Goal: Information Seeking & Learning: Learn about a topic

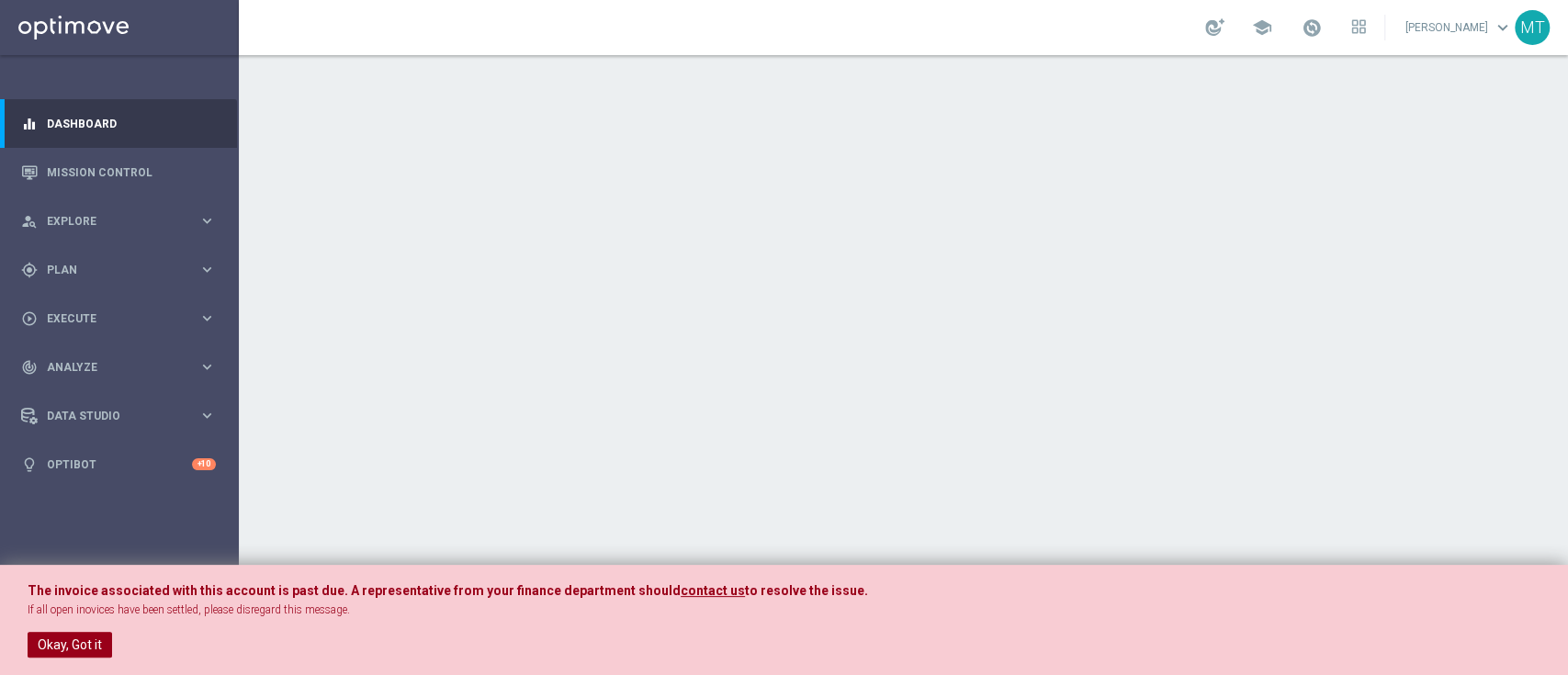
click at [80, 632] on button "Okay, Got it" at bounding box center [70, 645] width 84 height 25
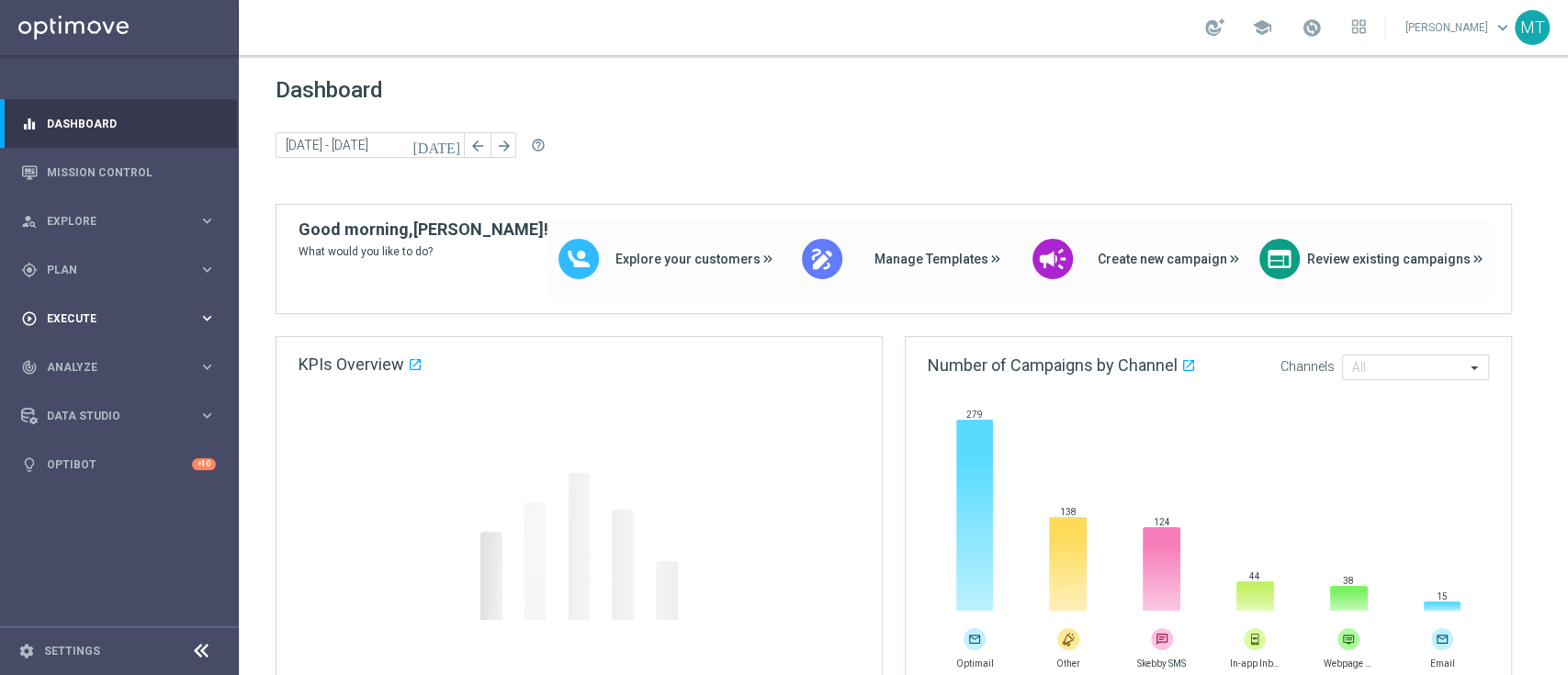
click at [113, 322] on span "Execute" at bounding box center [122, 318] width 152 height 11
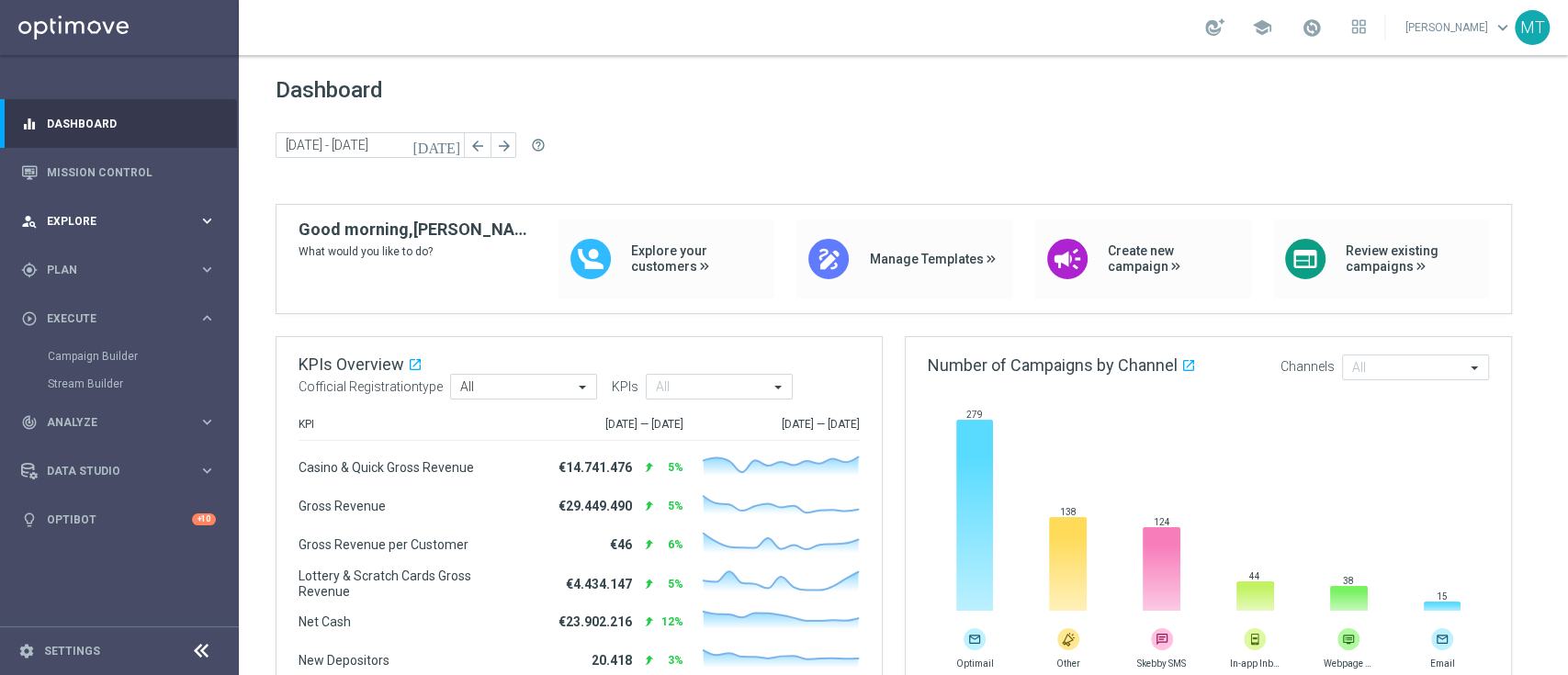
click at [80, 225] on span "Explore" at bounding box center [122, 220] width 152 height 11
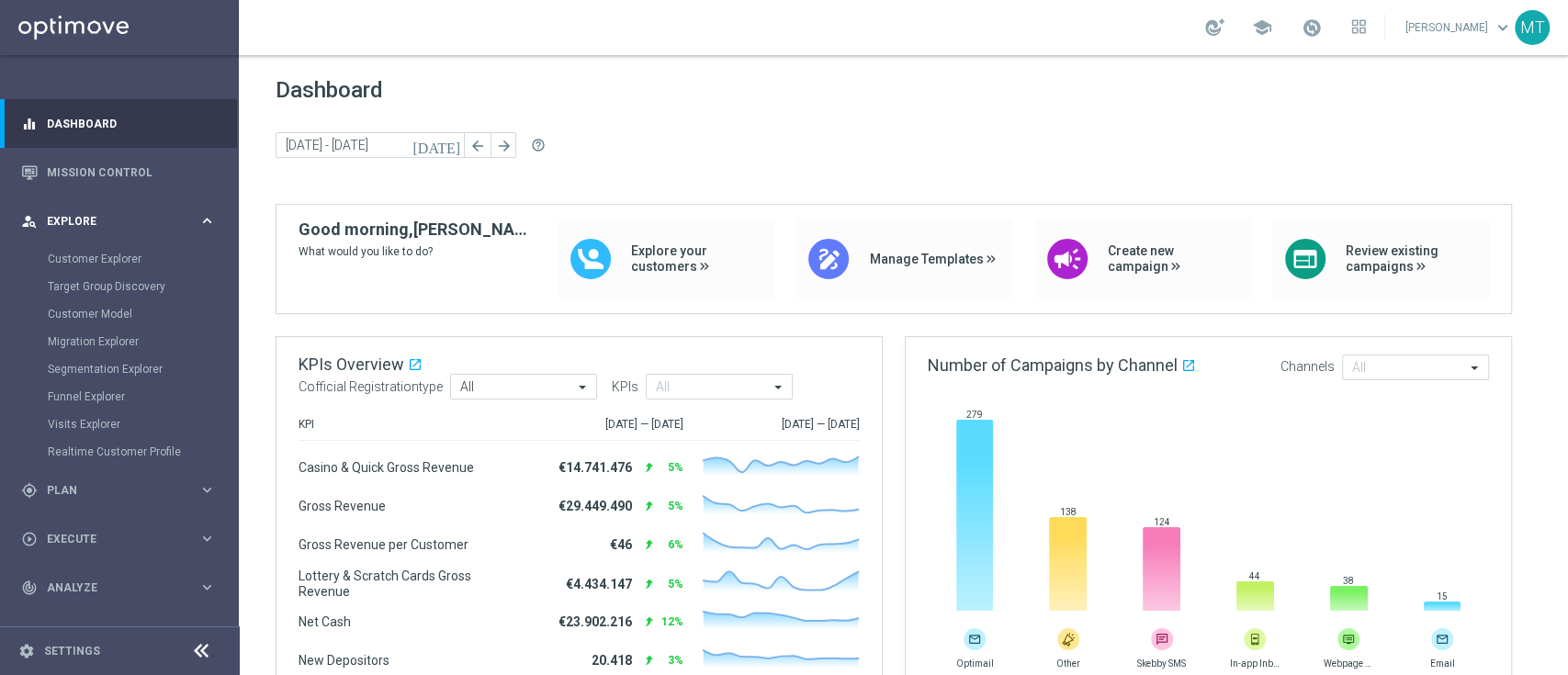
click at [78, 222] on span "Explore" at bounding box center [122, 220] width 152 height 11
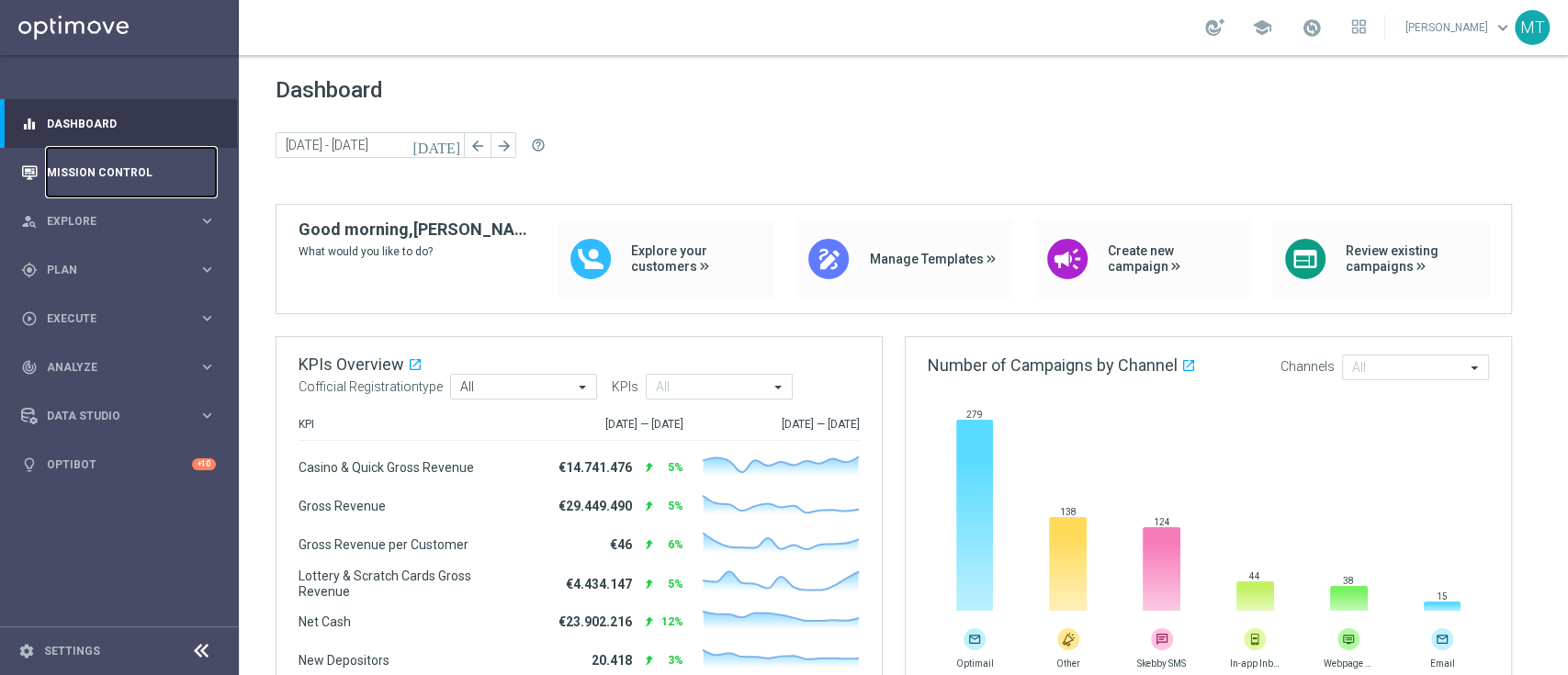
click at [80, 176] on link "Mission Control" at bounding box center [131, 172] width 169 height 49
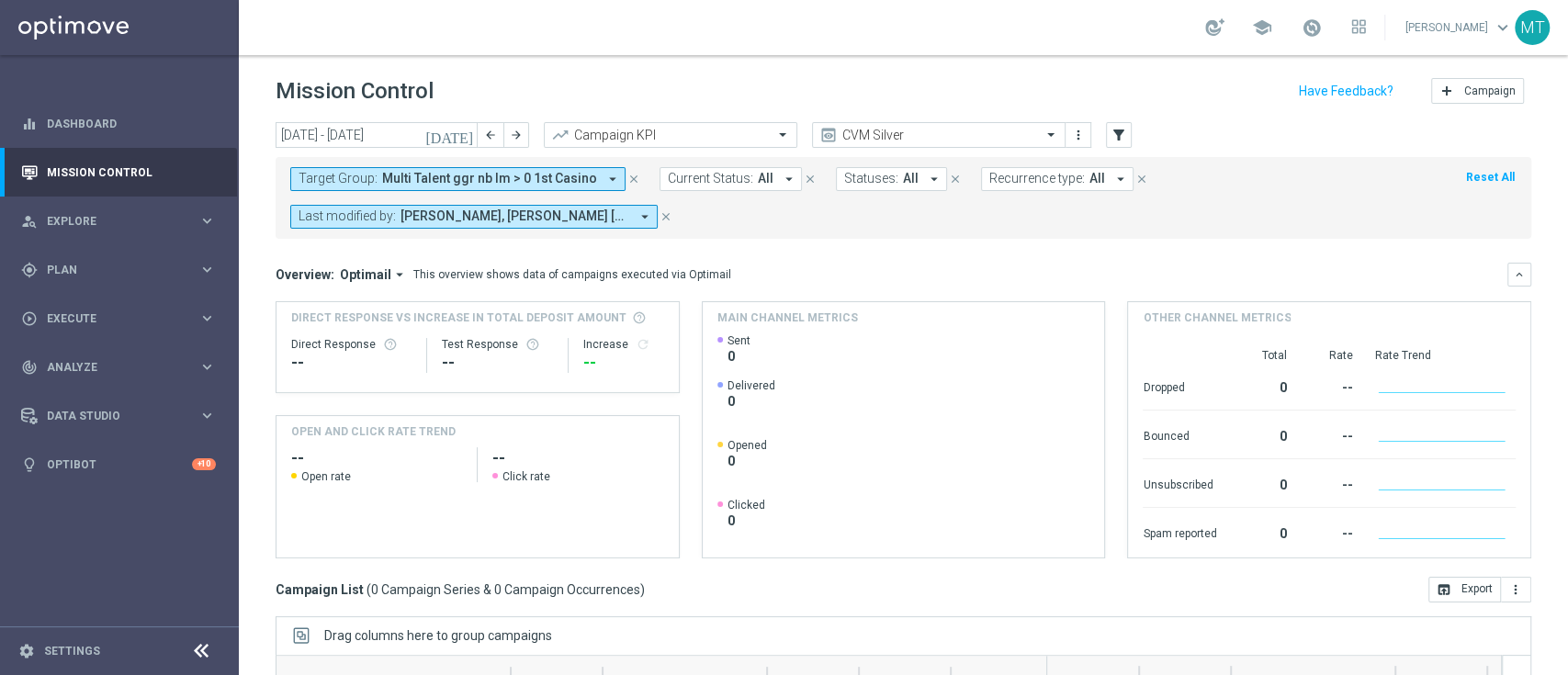
click at [374, 185] on button "Target Group: Multi Talent ggr nb lm > 0 1st Casino arrow_drop_down" at bounding box center [458, 179] width 335 height 24
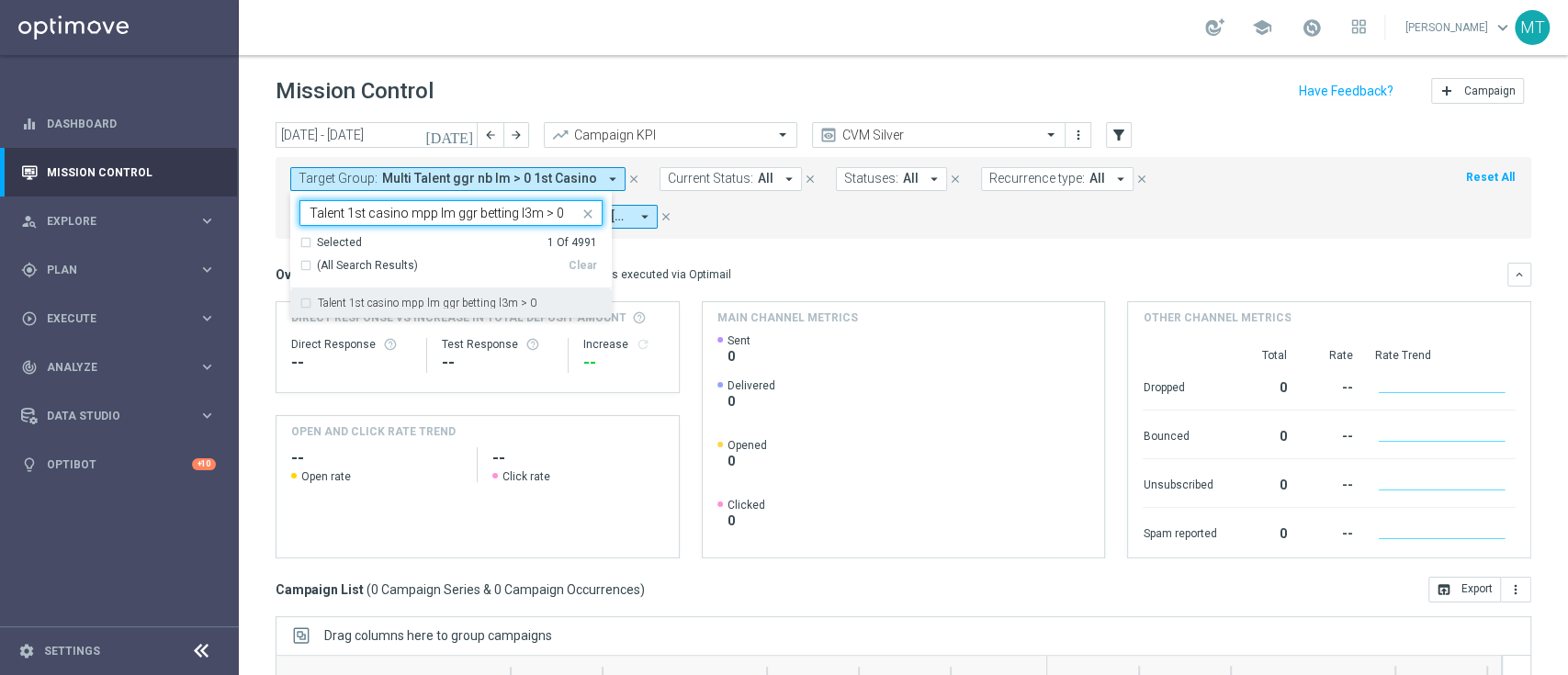
click at [404, 295] on div "Talent 1st casino mpp lm ggr betting l3m > 0" at bounding box center [450, 303] width 303 height 29
type input "Talent 1st casino mpp lm ggr betting l3m > 0"
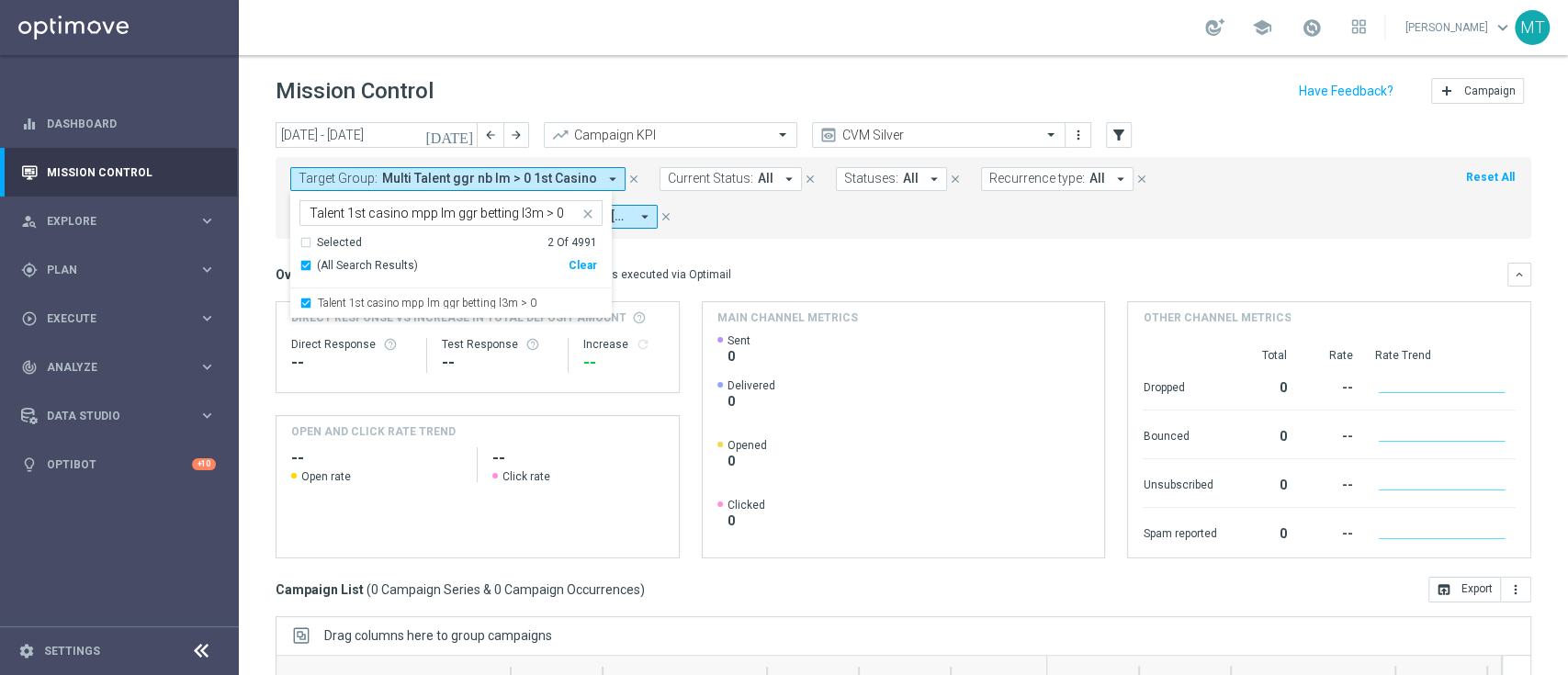
click at [797, 283] on div "Overview: Optimail arrow_drop_down This overview shows data of campaigns execut…" at bounding box center [903, 274] width 1255 height 24
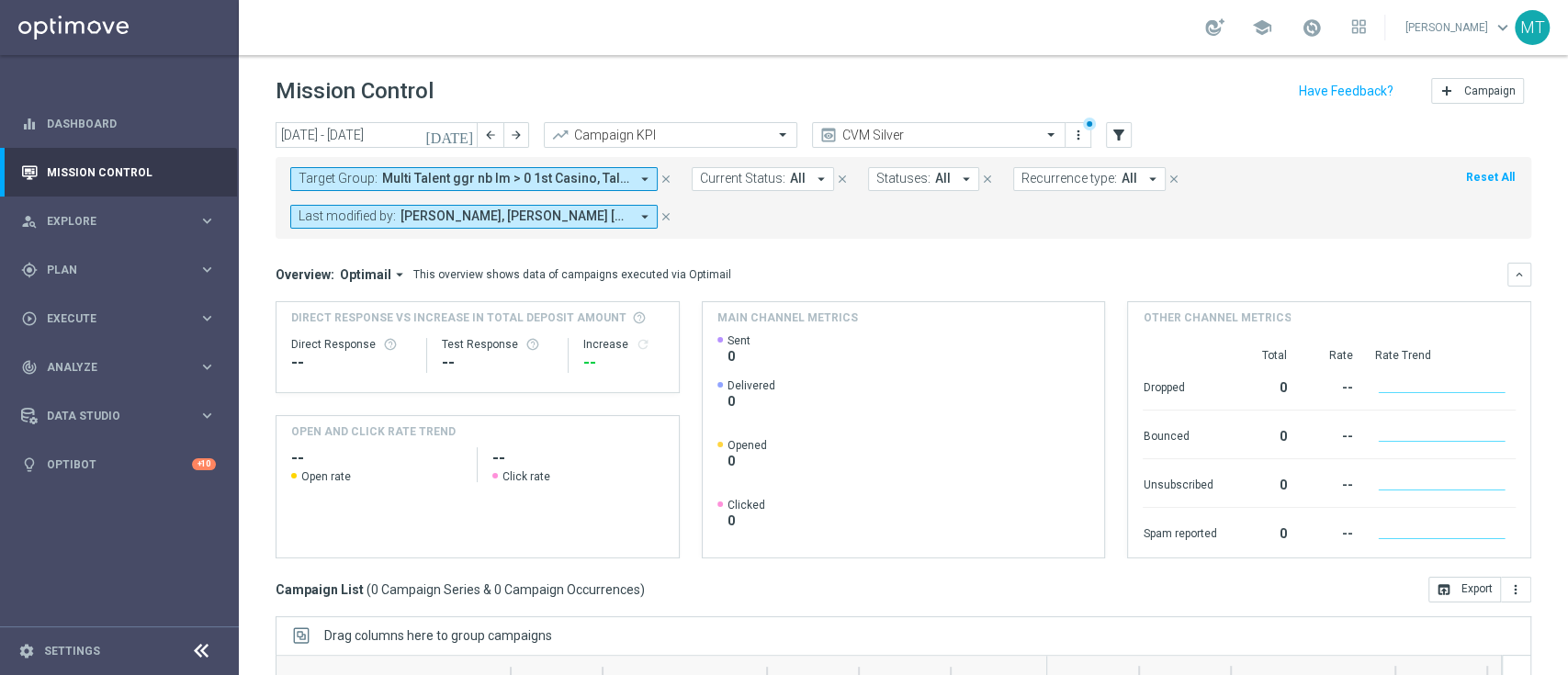
click at [470, 135] on icon "today" at bounding box center [450, 134] width 50 height 17
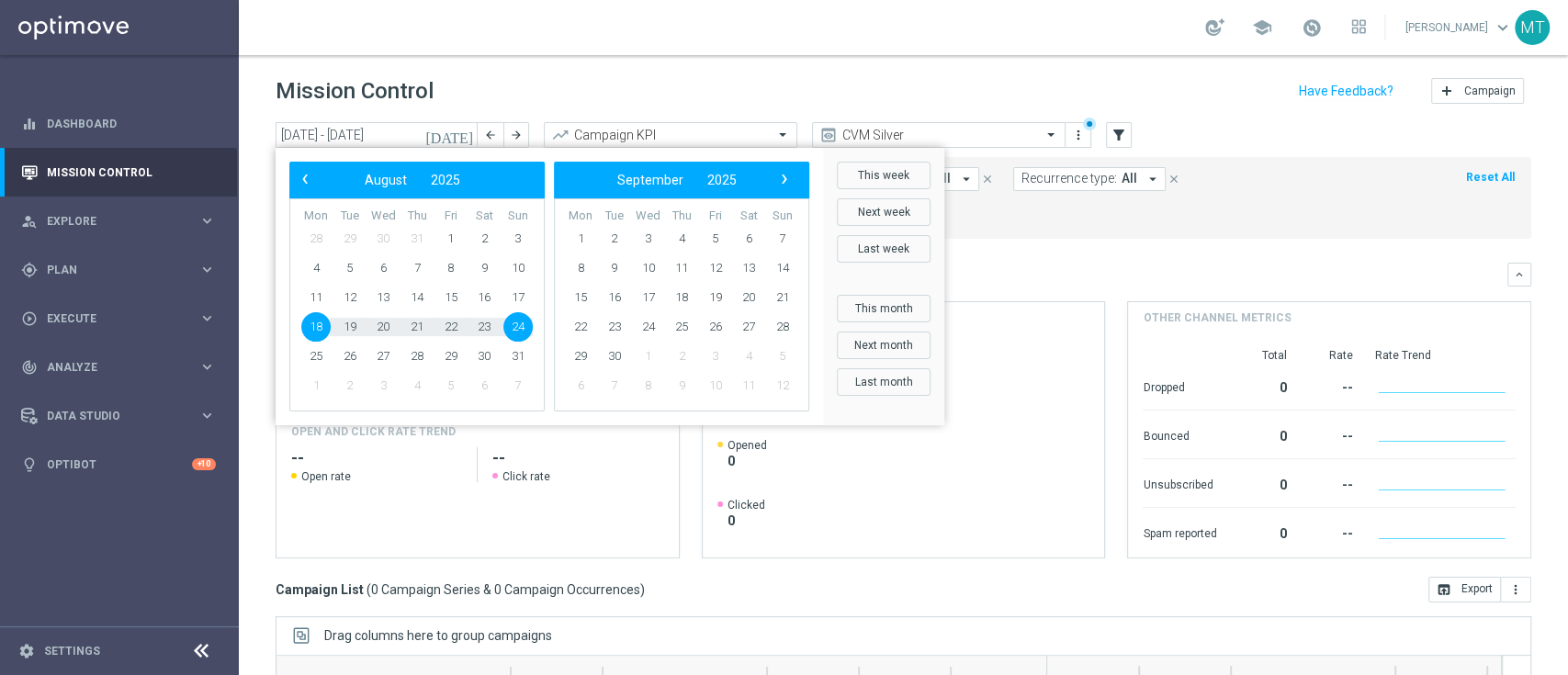
click at [318, 172] on bs-datepicker-navigation-view "‹ ​ August ​ 2025 ​ ›" at bounding box center [413, 179] width 237 height 24
click at [307, 173] on span "‹" at bounding box center [305, 179] width 24 height 24
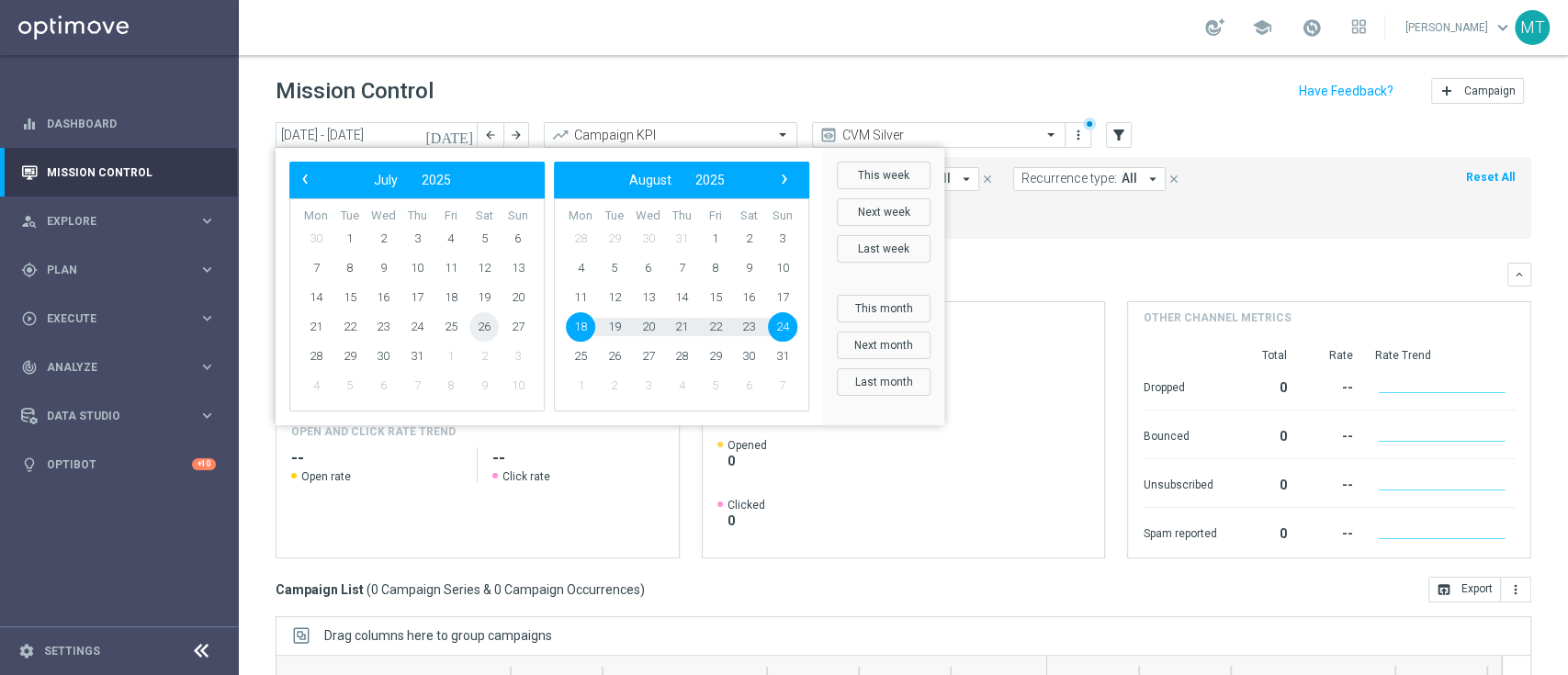
click at [485, 327] on span "26" at bounding box center [484, 327] width 29 height 29
click at [718, 238] on span "1" at bounding box center [715, 239] width 29 height 29
type input "26 Jul 2025 - 01 Aug 2025"
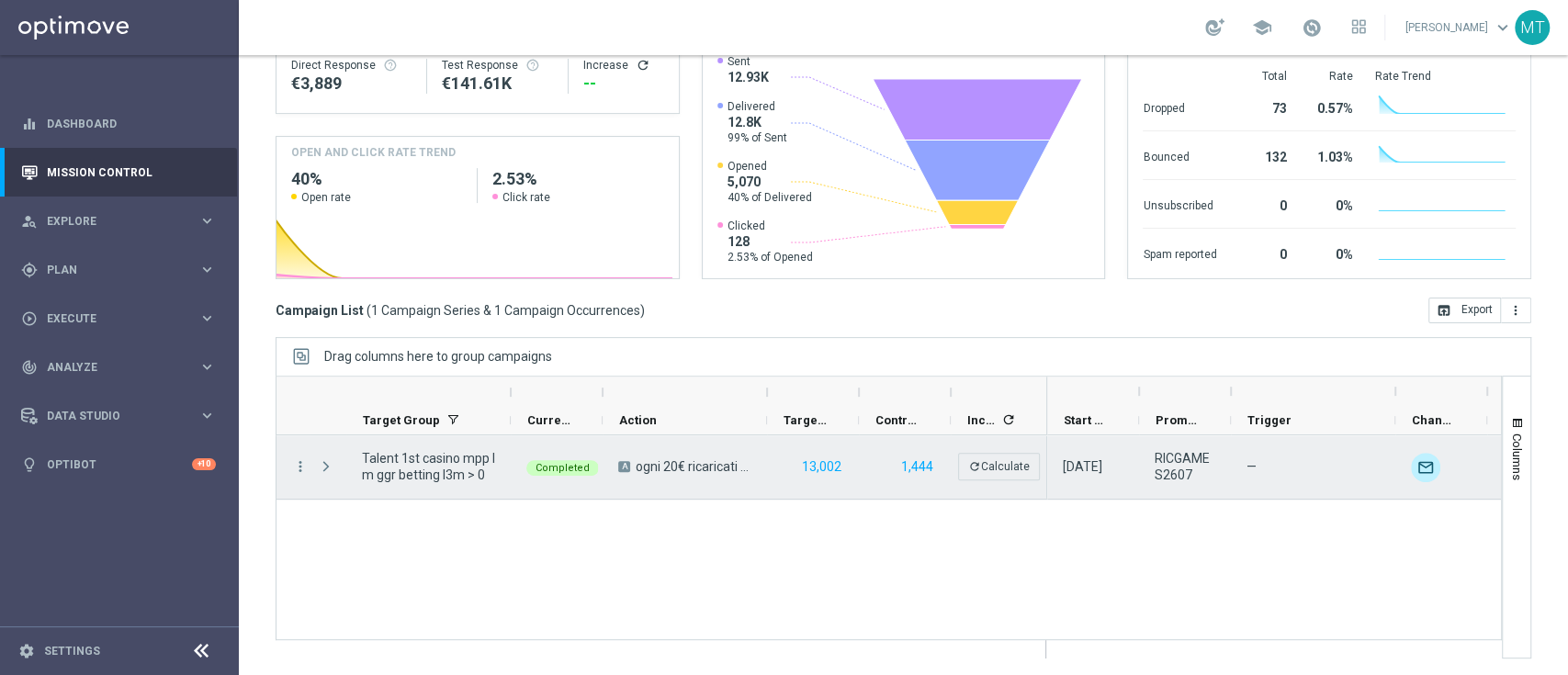
scroll to position [277, 0]
click at [302, 466] on icon "more_vert" at bounding box center [300, 467] width 17 height 17
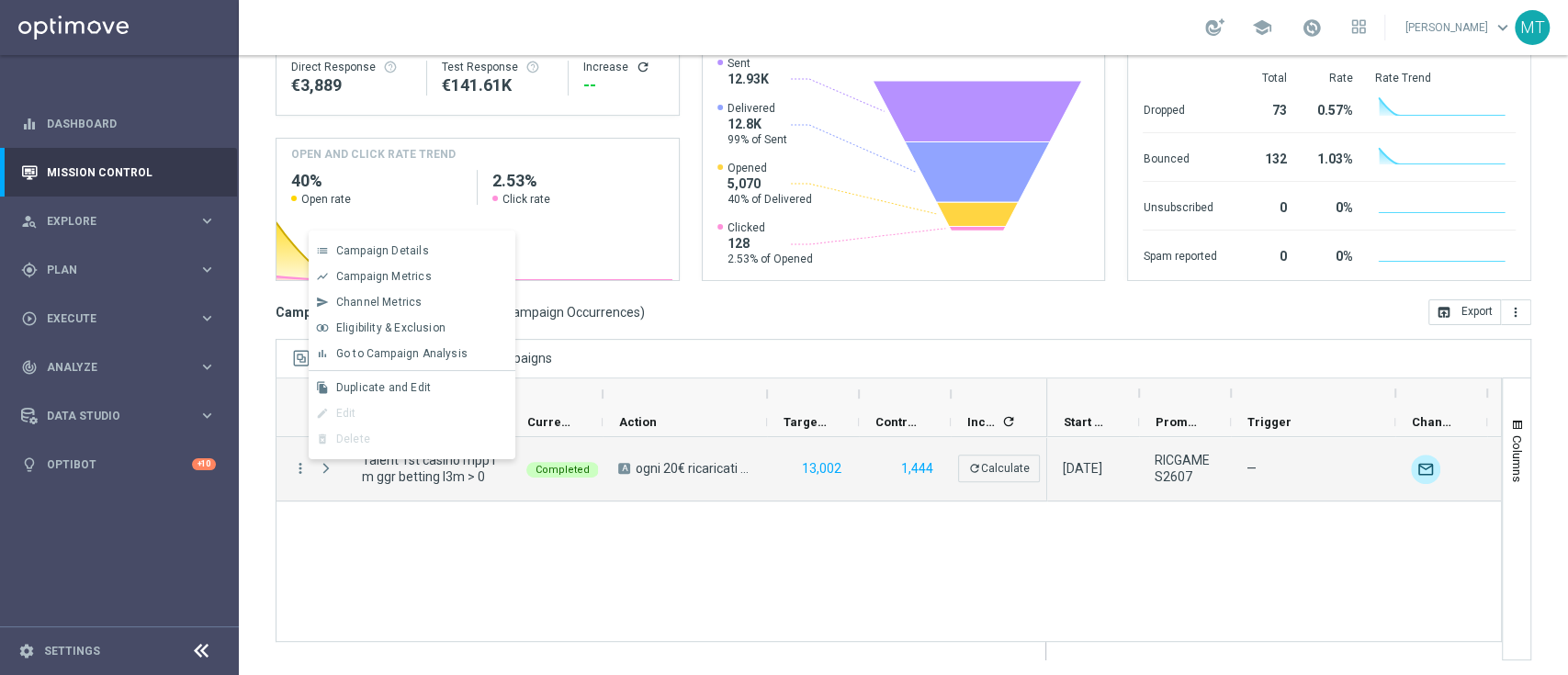
click at [514, 574] on div "more_vert Talent 1st casino mpp lm ggr betting l3m > 0 Completed A ogni 20€ ric…" at bounding box center [888, 539] width 1226 height 205
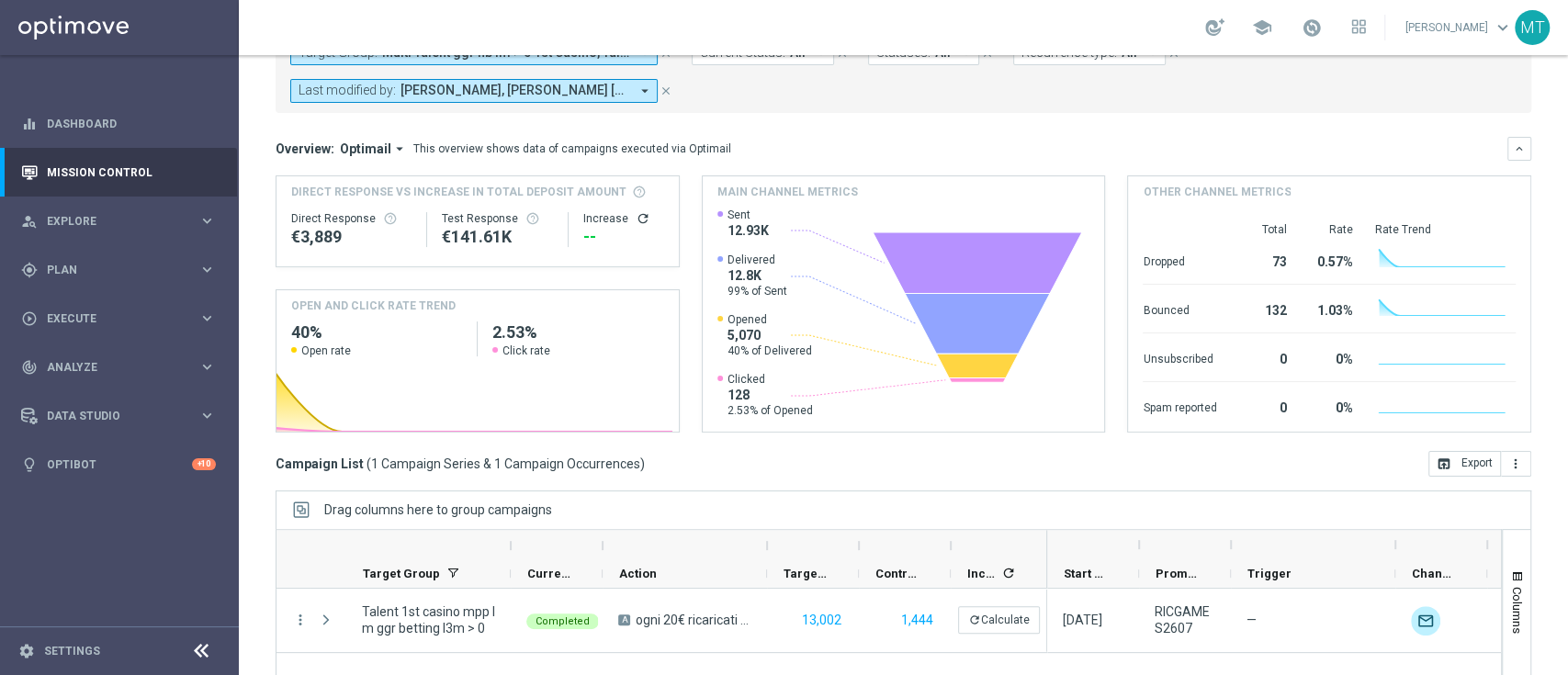
scroll to position [279, 0]
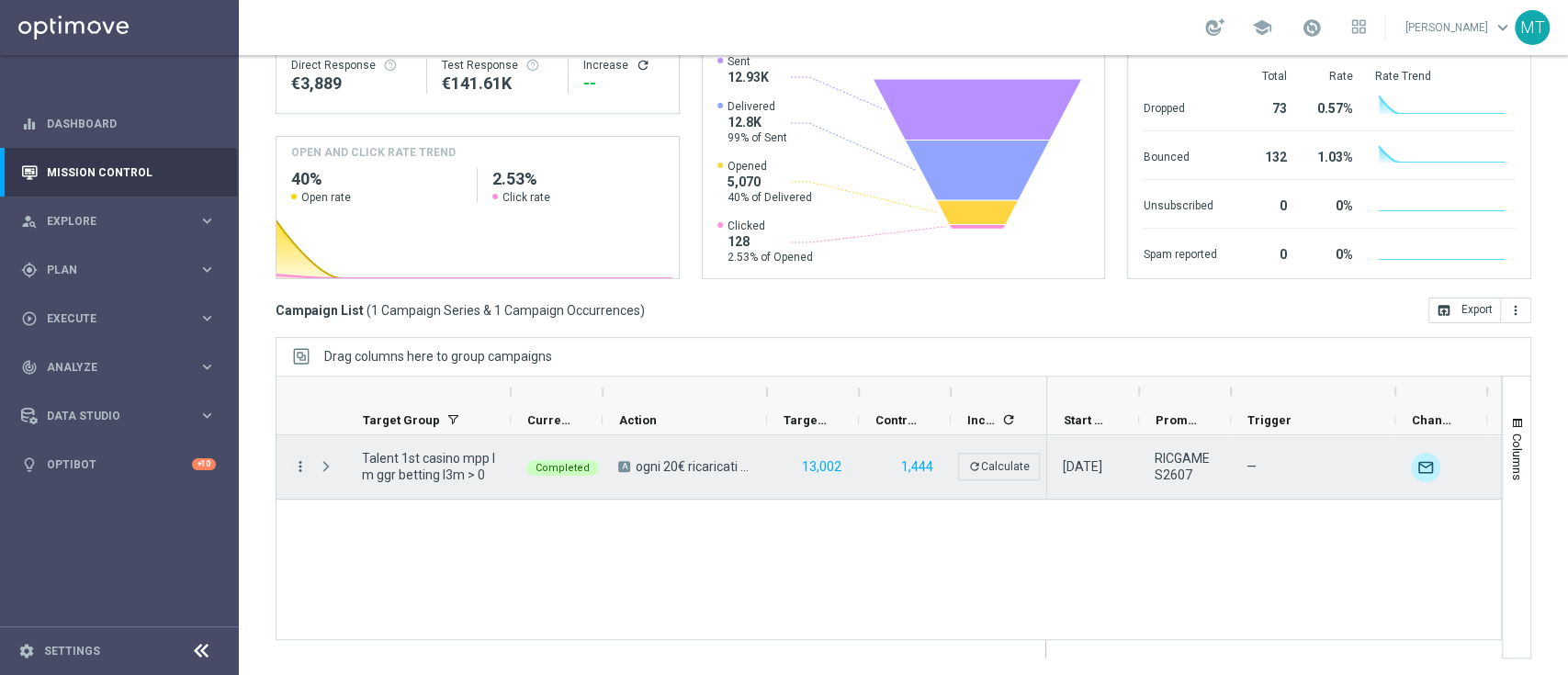
click at [301, 462] on icon "more_vert" at bounding box center [300, 466] width 17 height 17
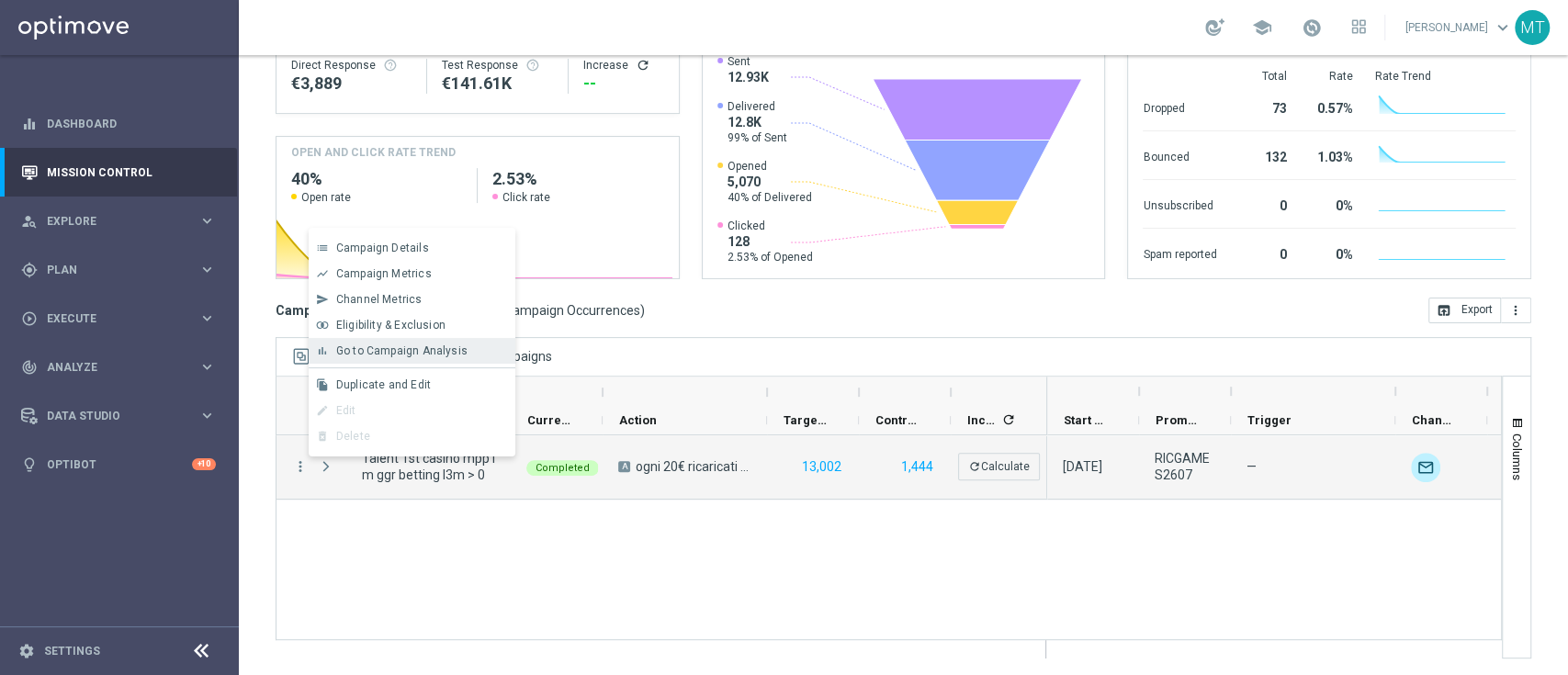
click at [362, 357] on span "Go to Campaign Analysis" at bounding box center [402, 350] width 131 height 13
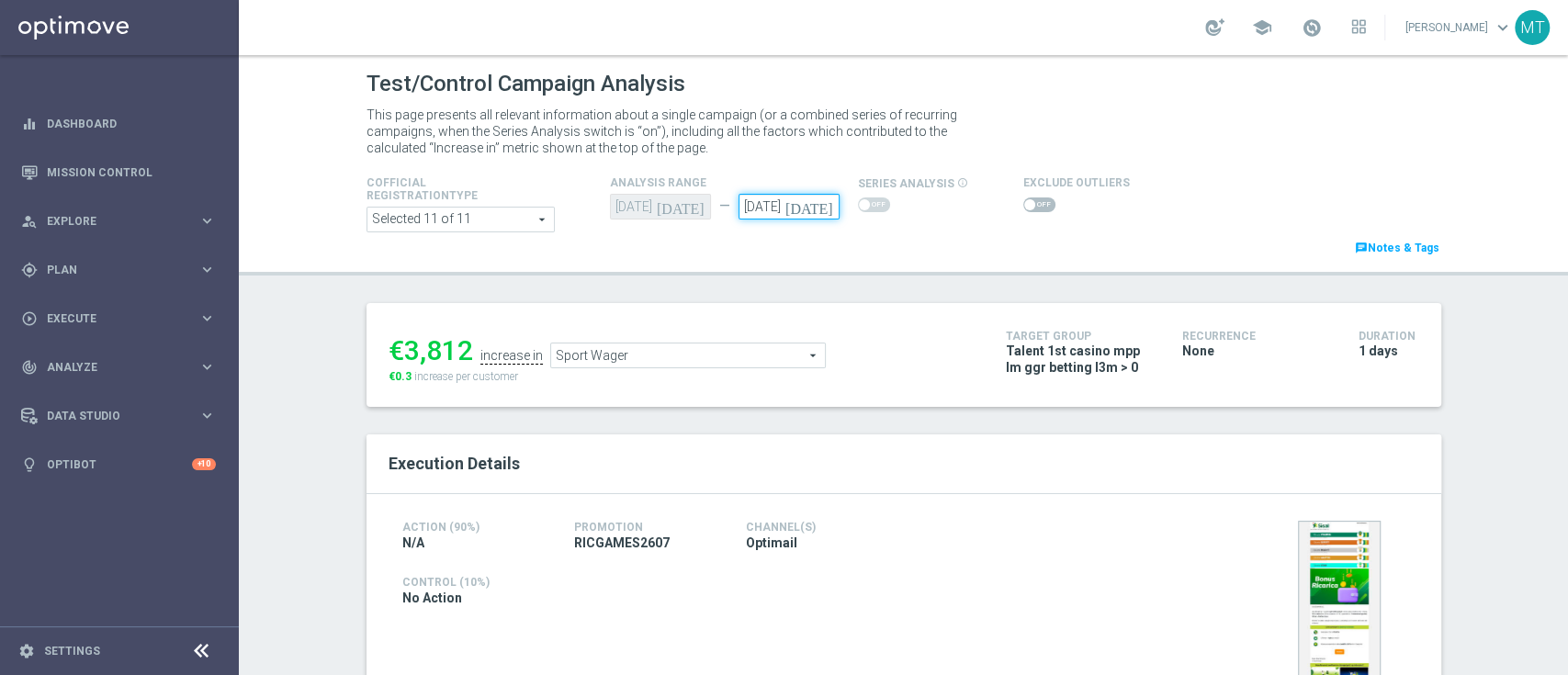
click at [805, 210] on input "[DATE]" at bounding box center [788, 207] width 101 height 25
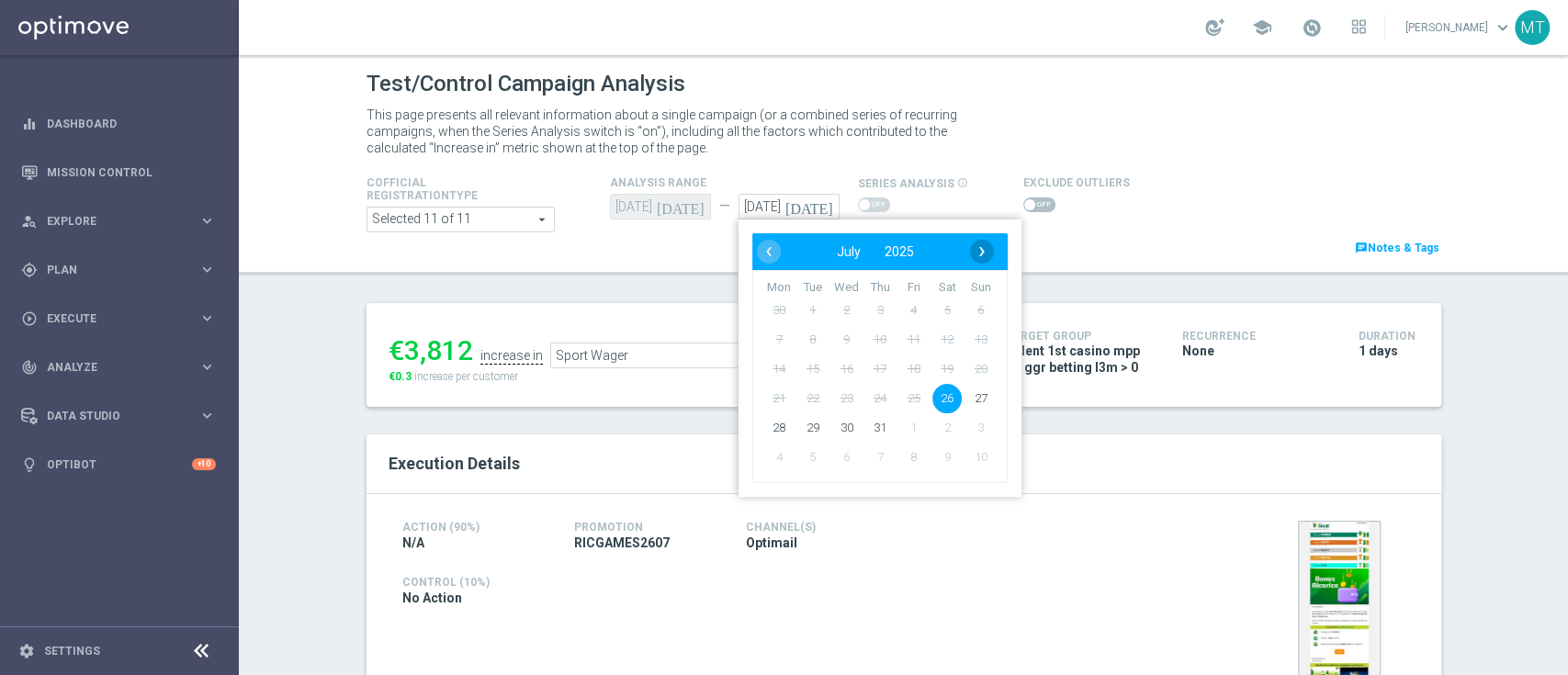
click at [970, 253] on span "›" at bounding box center [982, 252] width 24 height 24
click at [910, 313] on span "1" at bounding box center [912, 311] width 29 height 29
type input "01 Aug 2025"
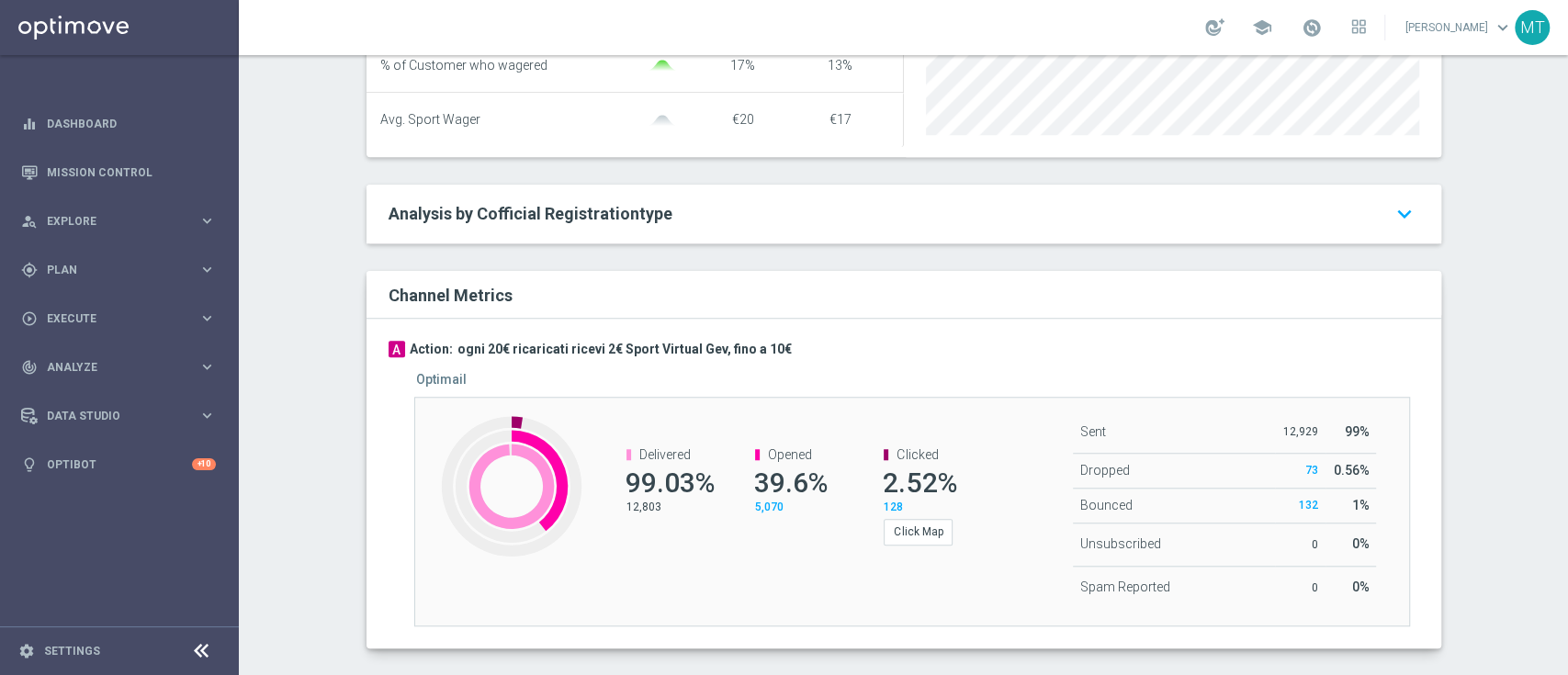
scroll to position [20, 0]
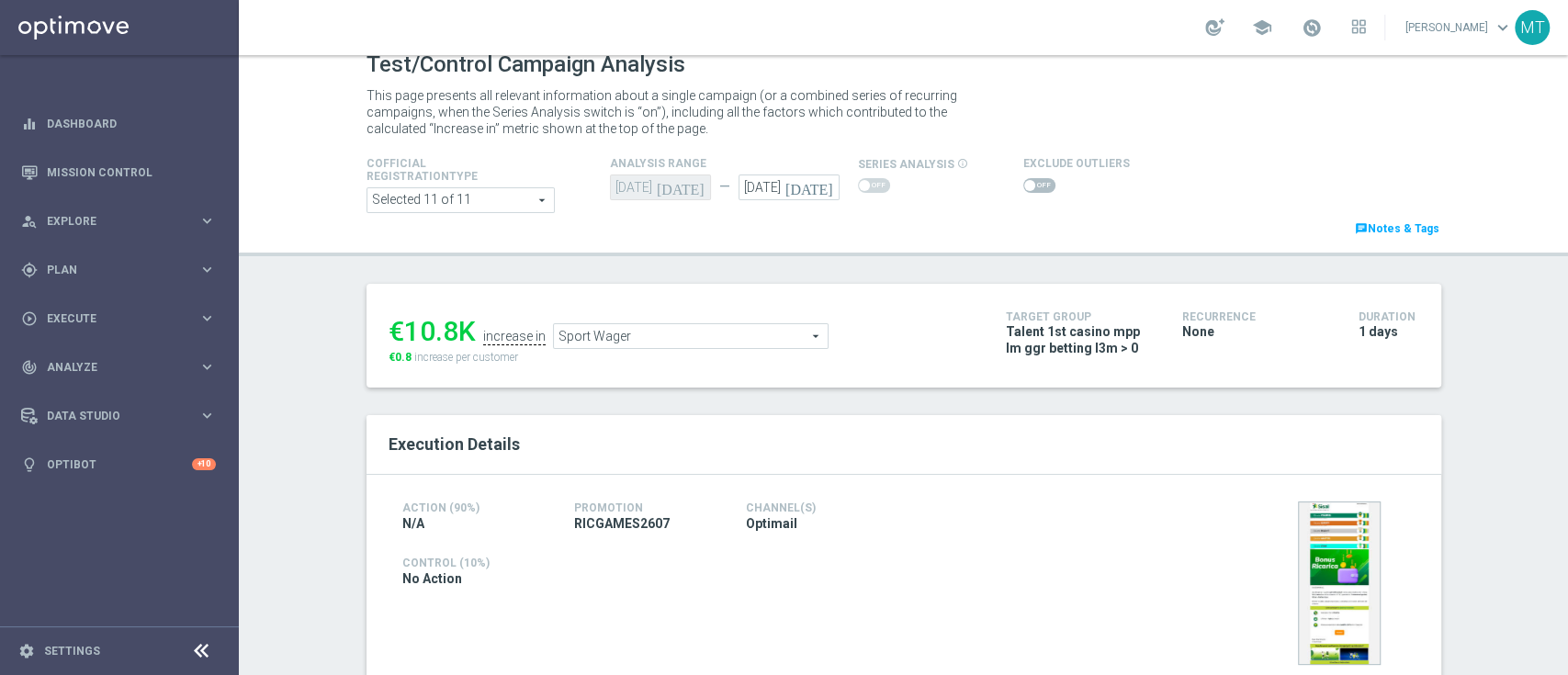
click at [617, 332] on span "Sport Wager" at bounding box center [690, 336] width 273 height 24
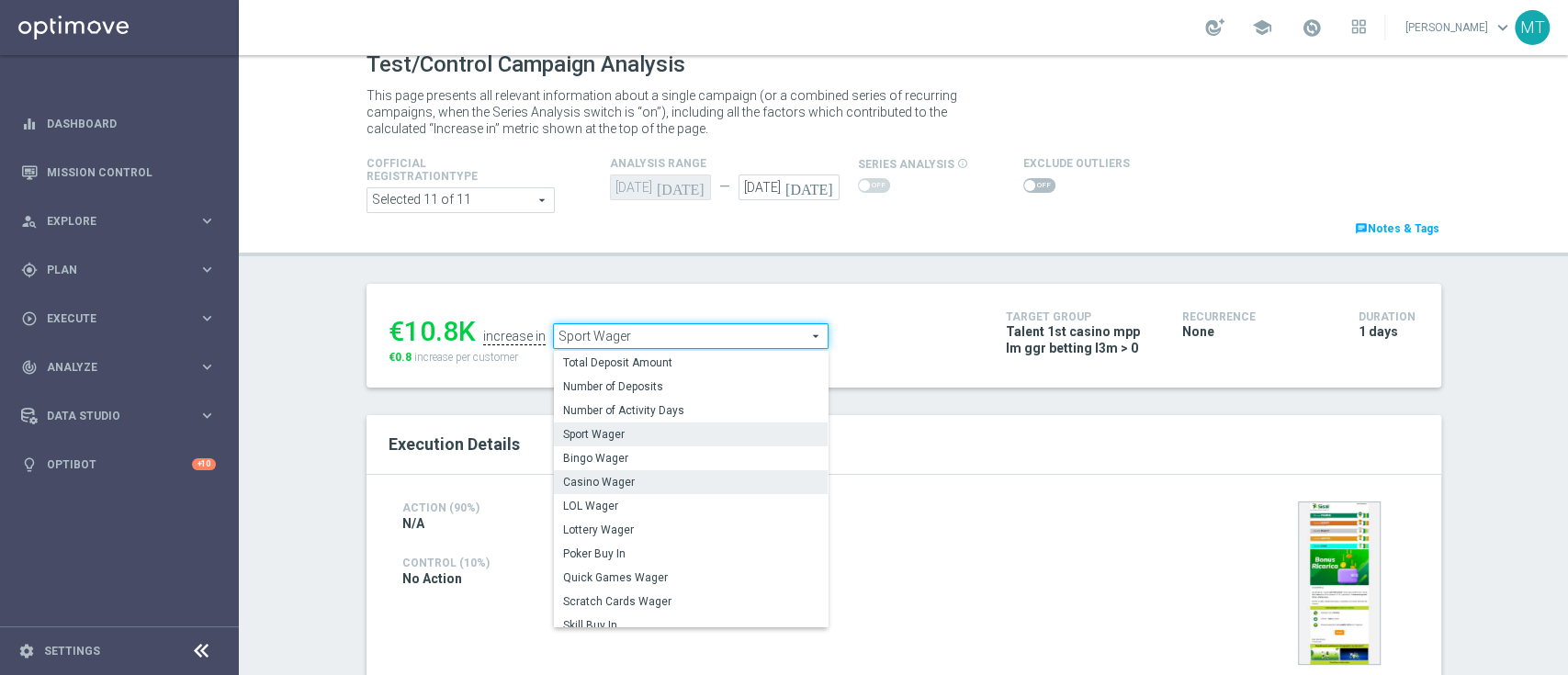
scroll to position [263, 0]
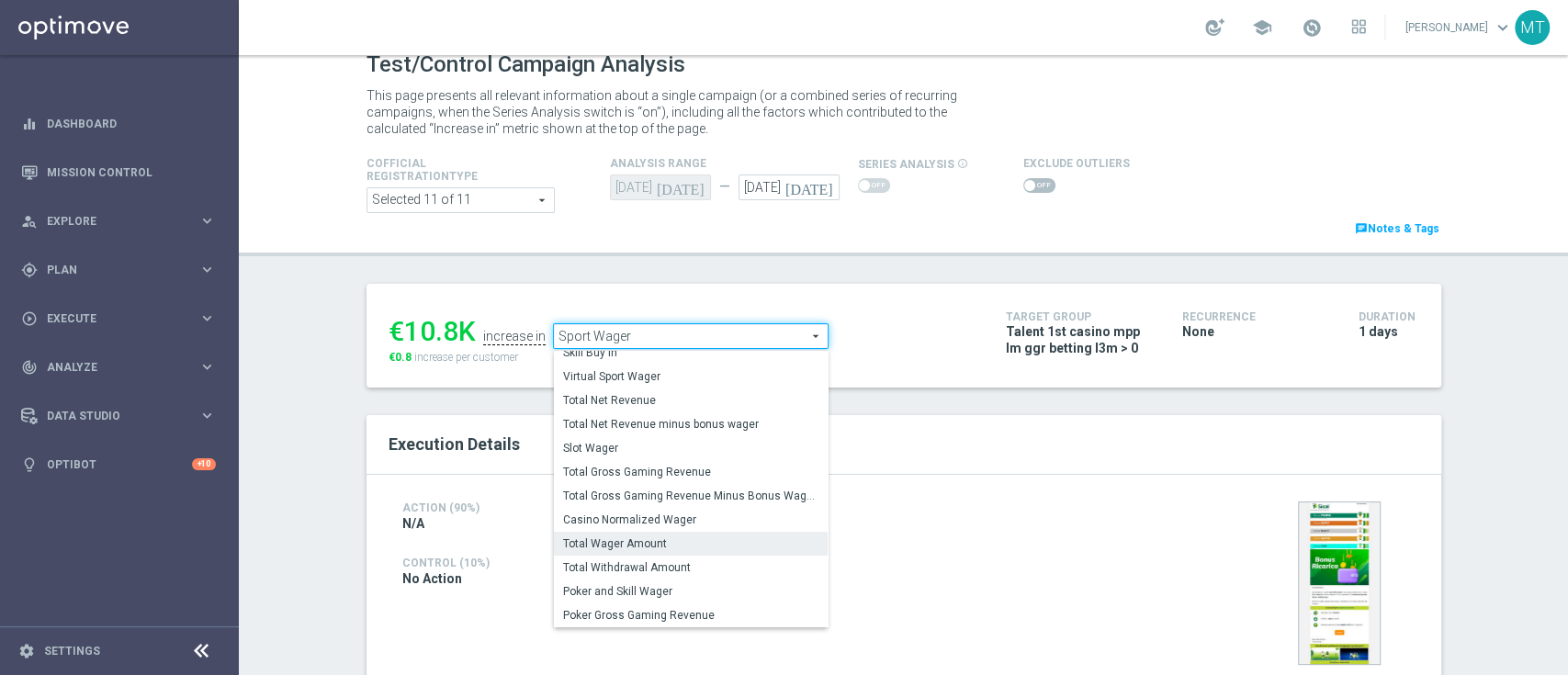
click at [604, 542] on span "Total Wager Amount" at bounding box center [690, 543] width 256 height 15
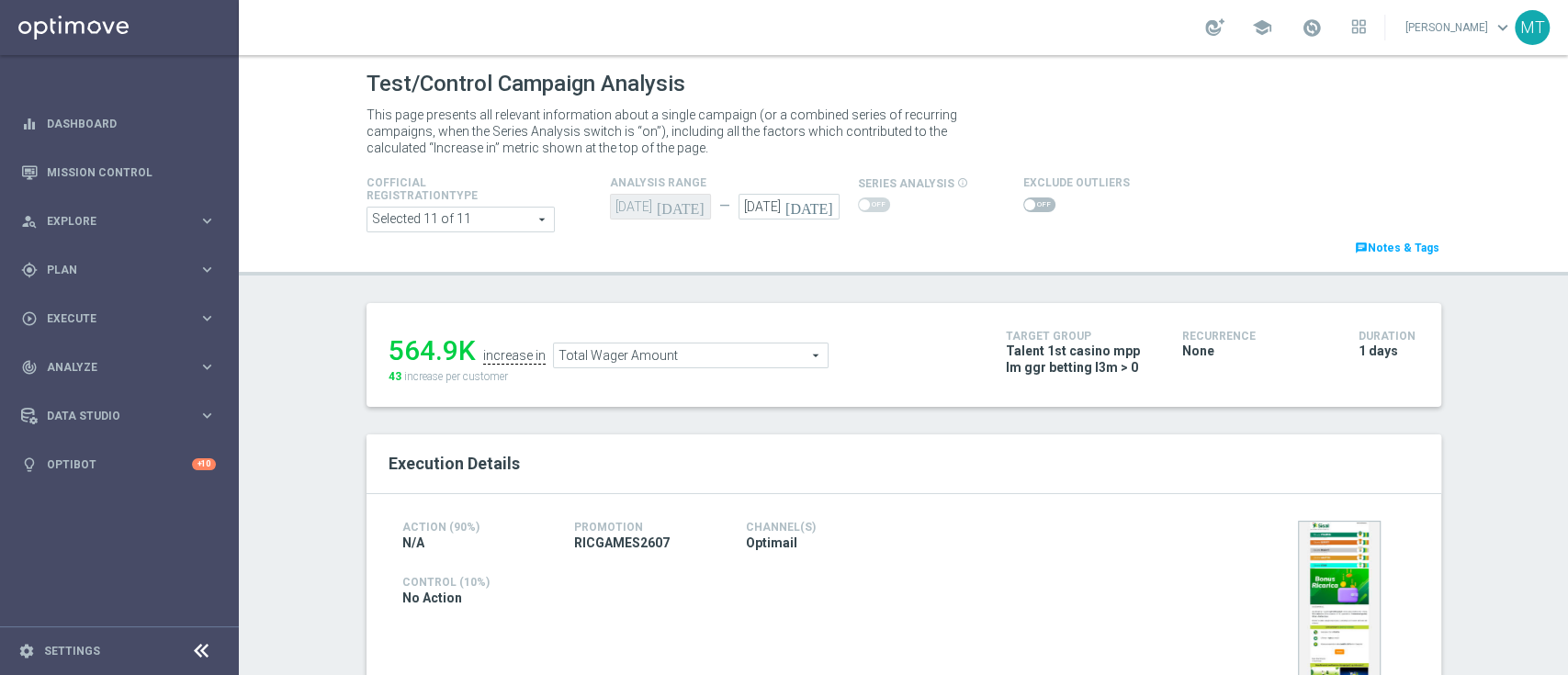
click at [625, 365] on span "Total Wager Amount" at bounding box center [690, 355] width 273 height 24
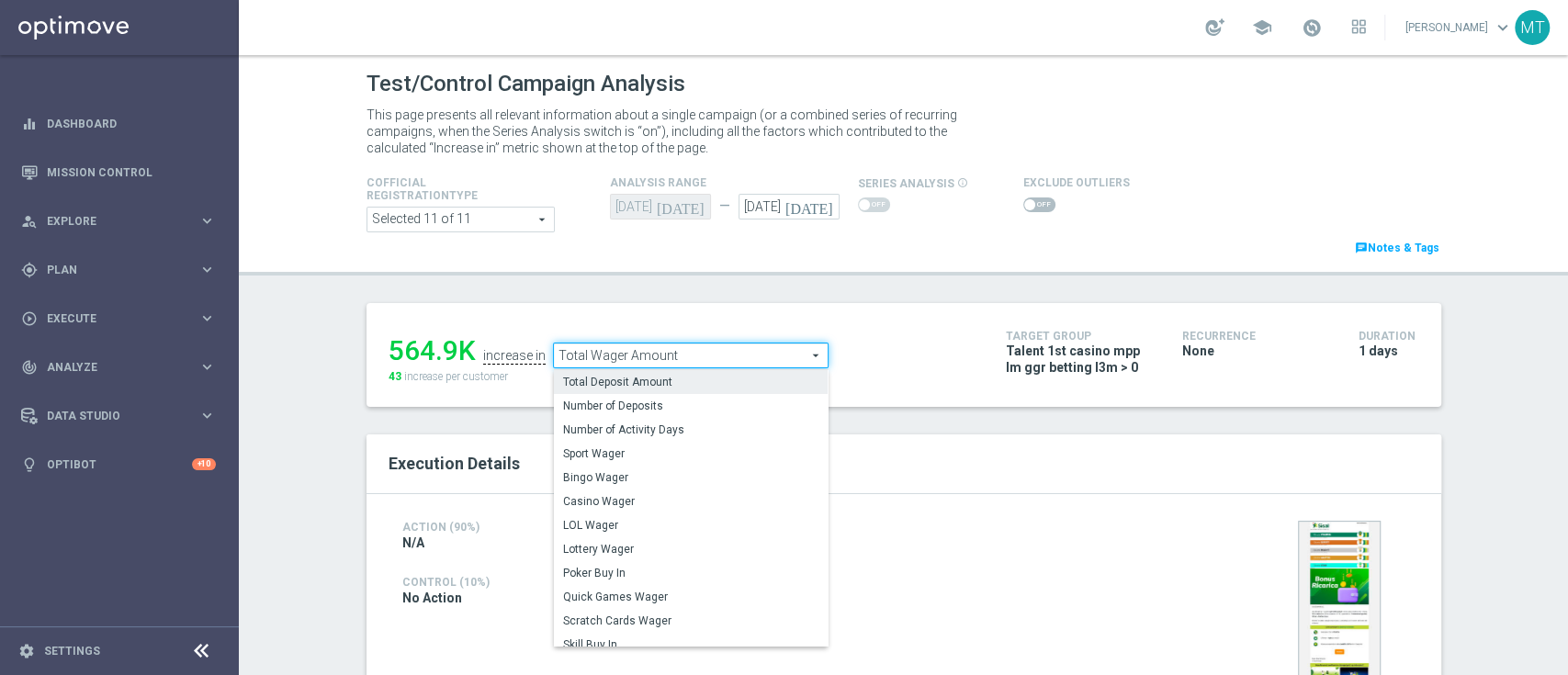
click at [607, 371] on label "Total Deposit Amount" at bounding box center [690, 382] width 273 height 24
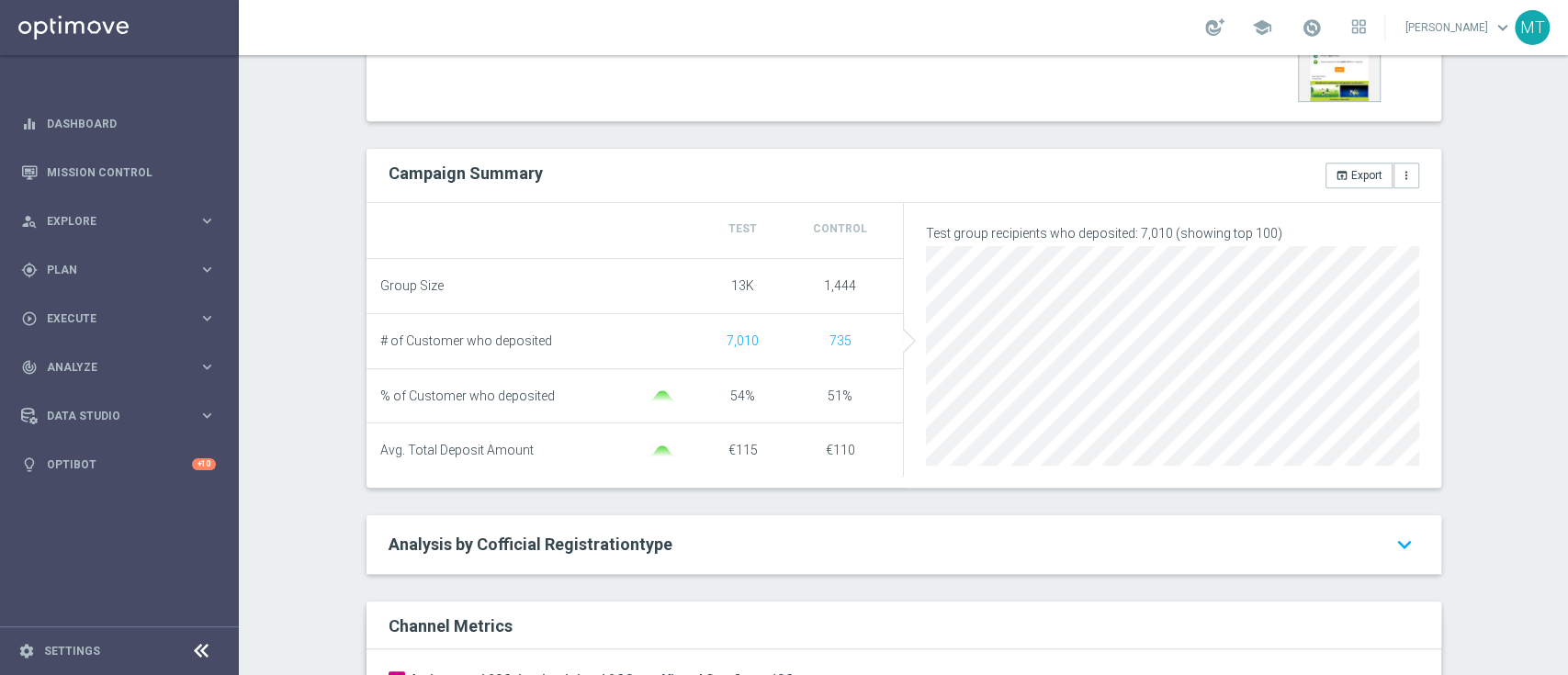
scroll to position [107, 0]
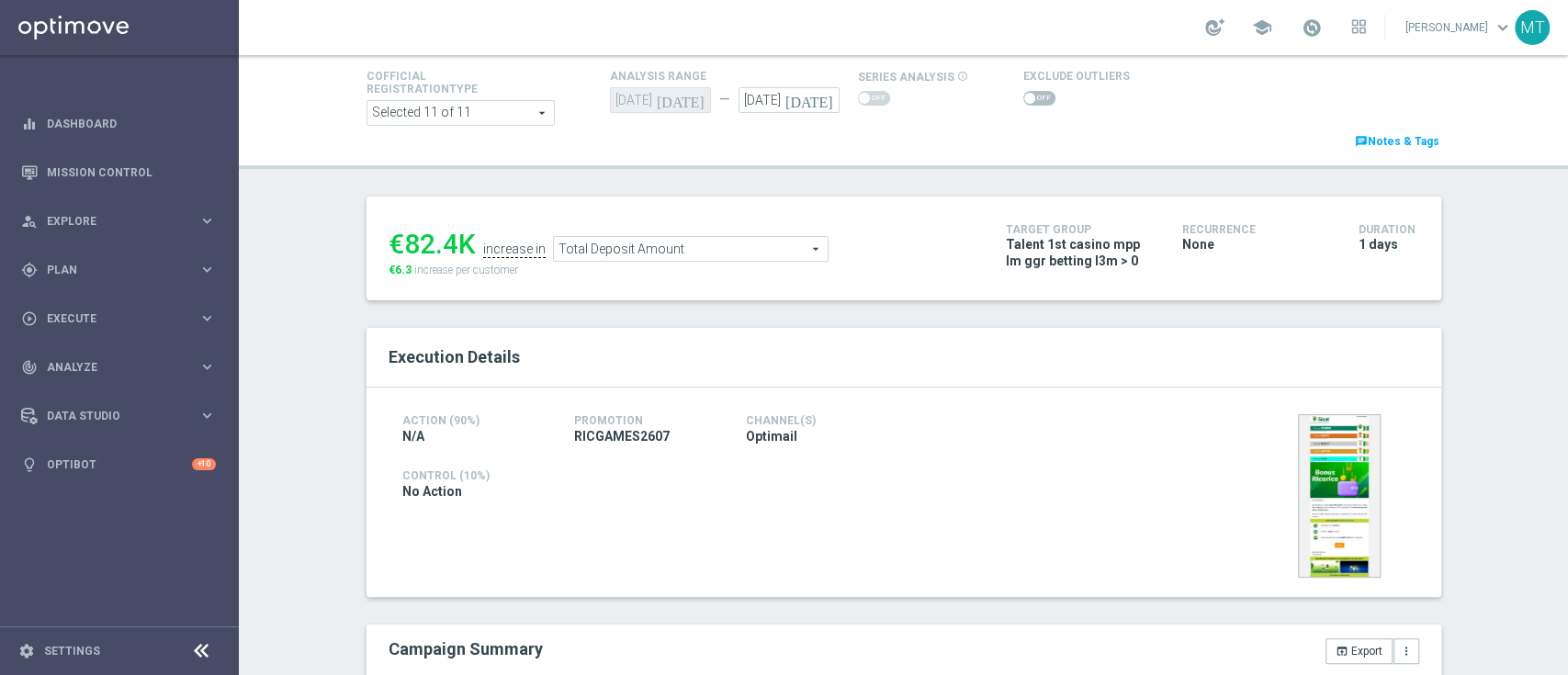
click at [665, 239] on span "Total Deposit Amount" at bounding box center [690, 249] width 273 height 24
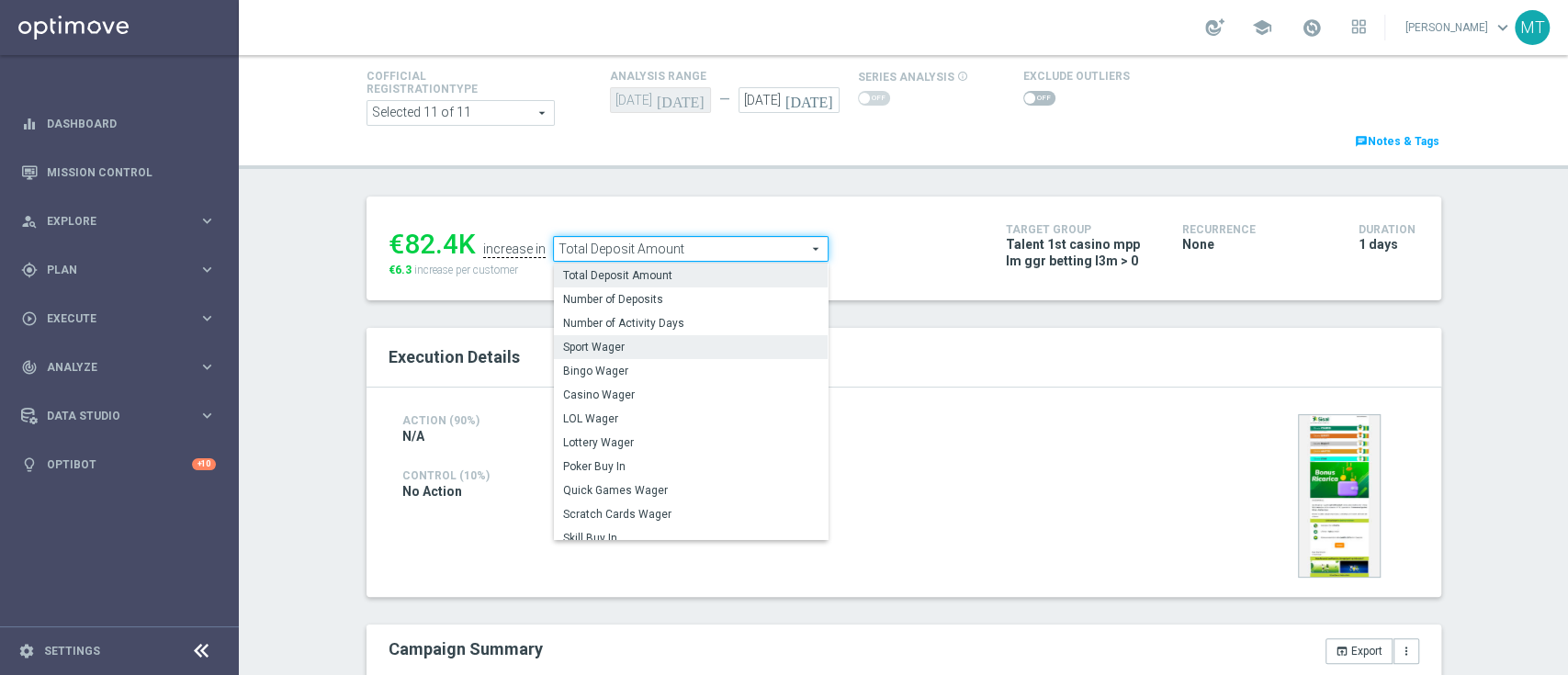
click at [627, 350] on span "Sport Wager" at bounding box center [690, 347] width 256 height 15
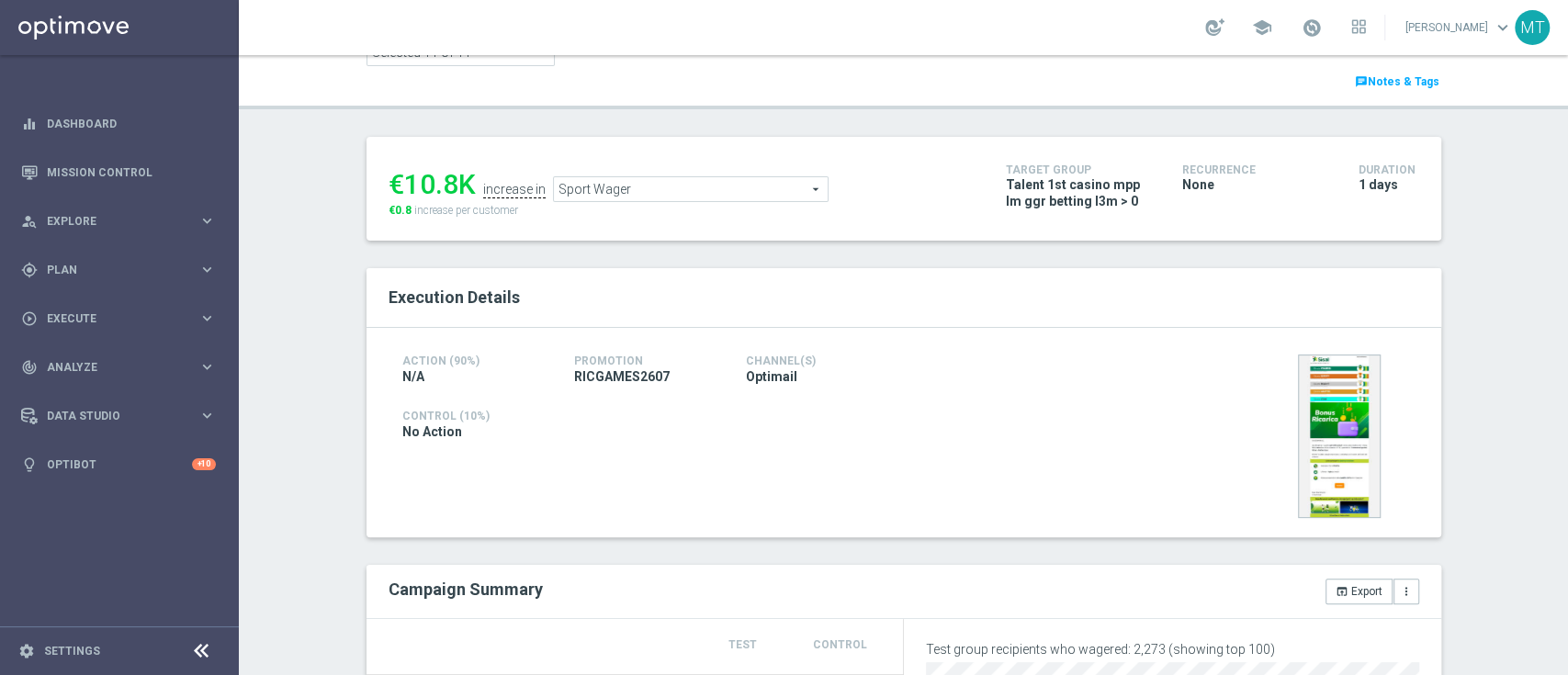
scroll to position [70, 0]
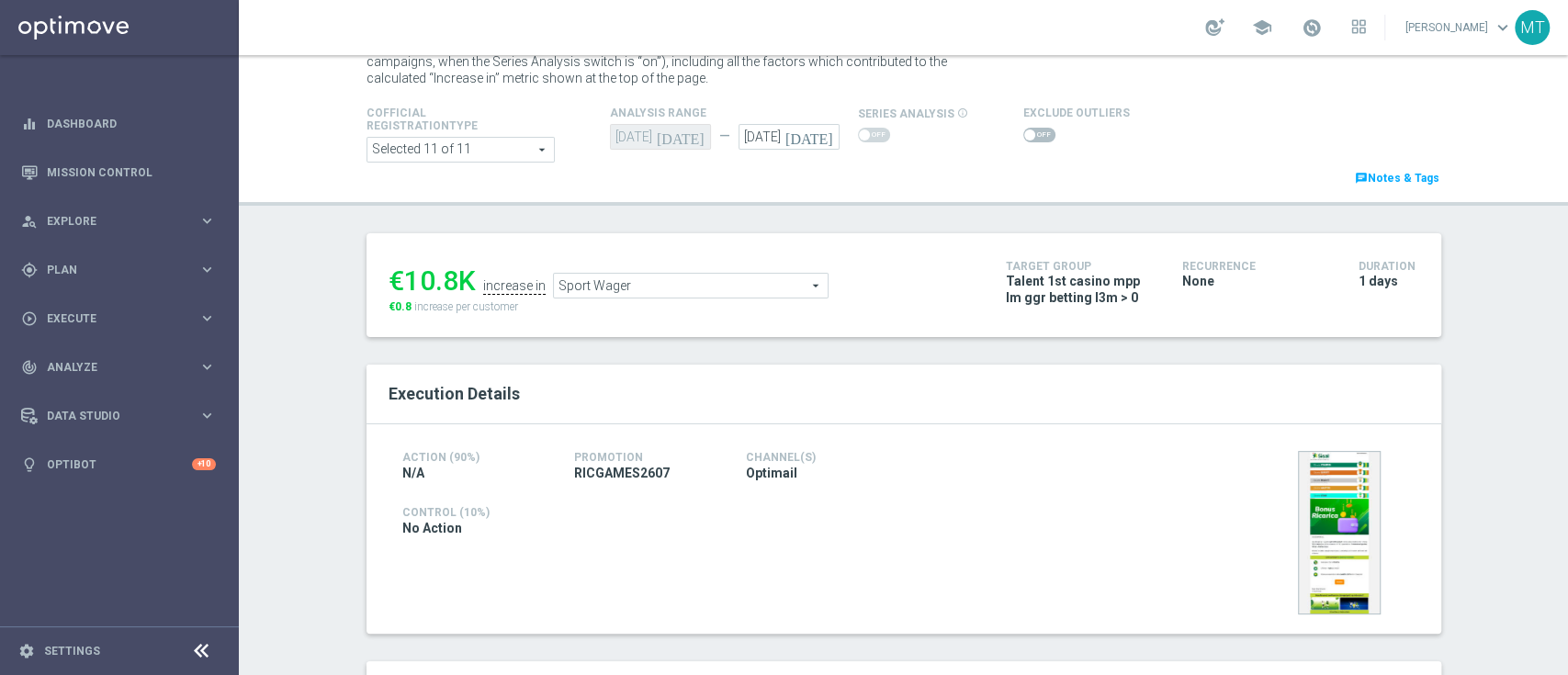
click at [656, 281] on span "Sport Wager" at bounding box center [690, 285] width 273 height 24
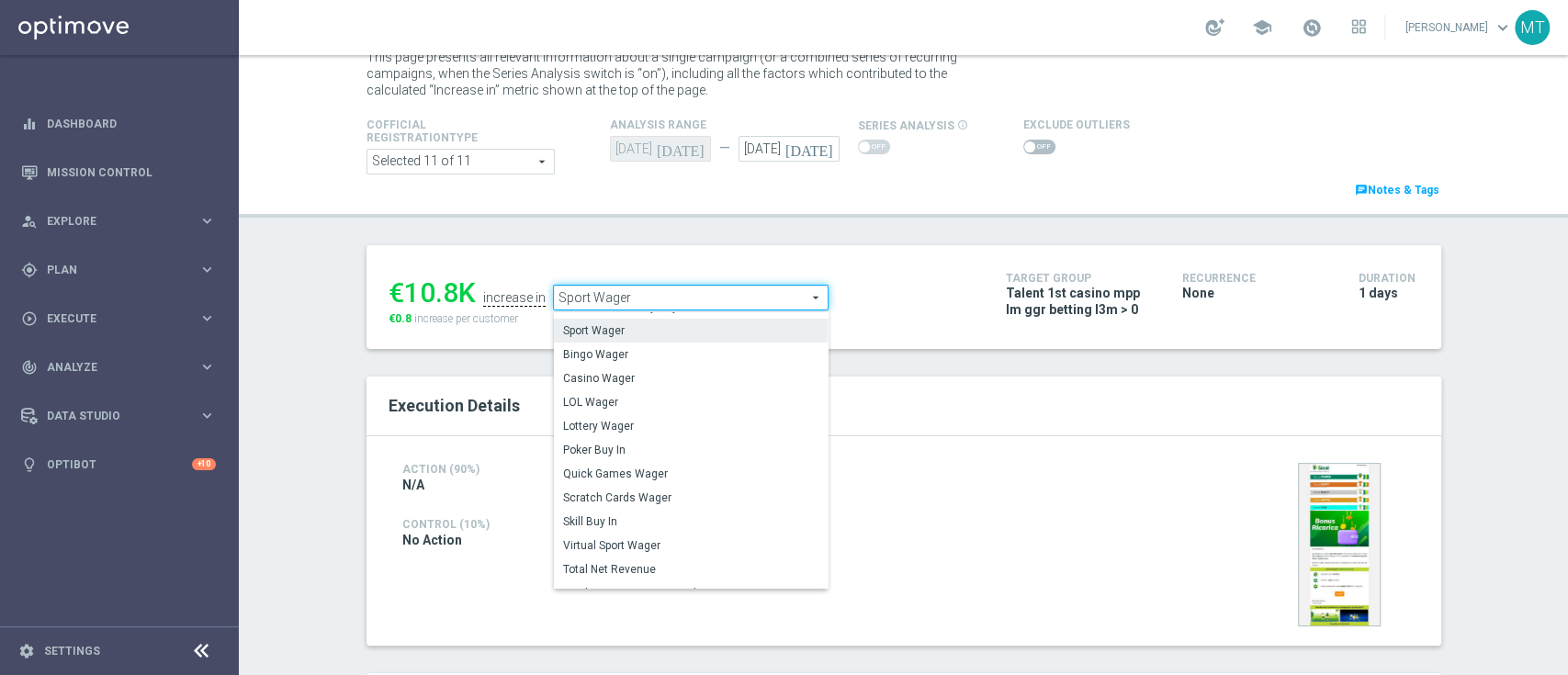
scroll to position [63, 0]
click at [665, 539] on span "Virtual Sport Wager" at bounding box center [690, 546] width 256 height 15
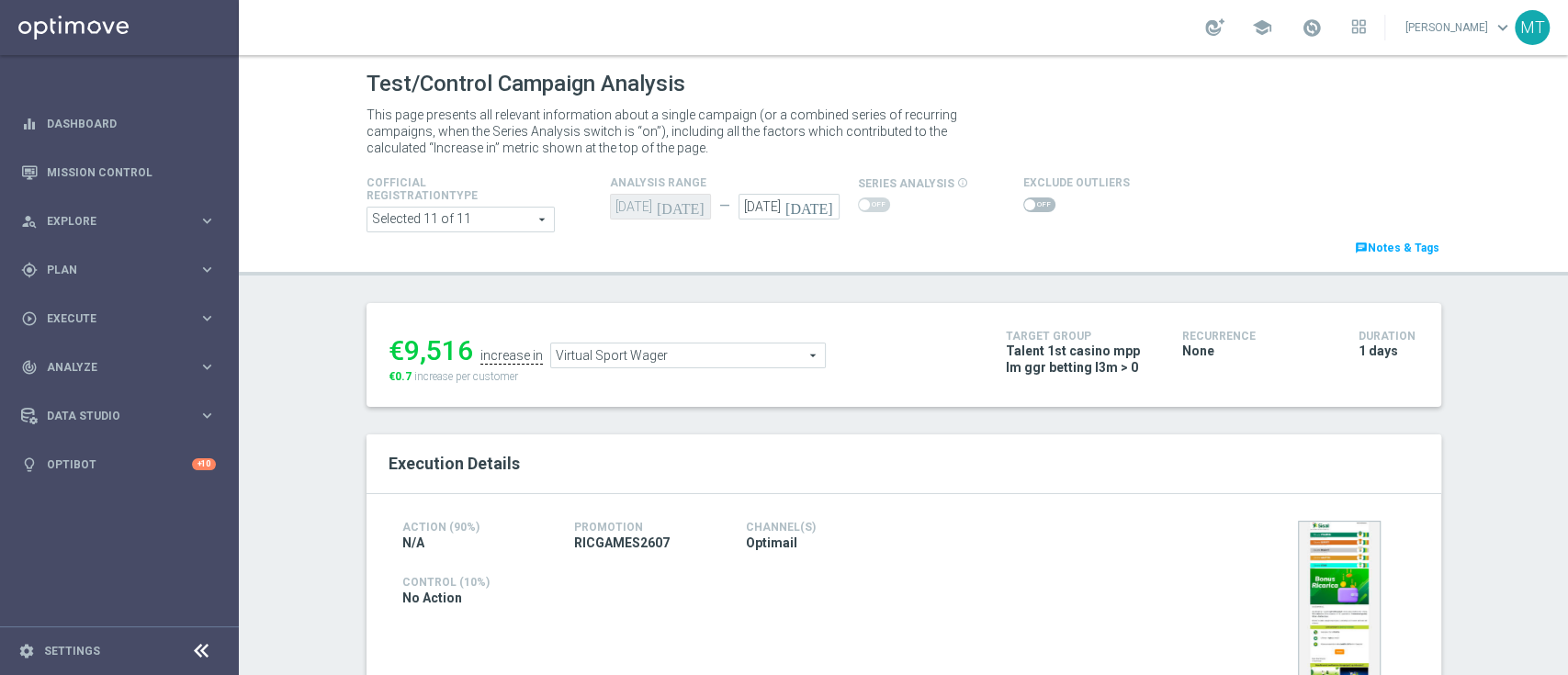
click at [591, 358] on span "Virtual Sport Wager" at bounding box center [687, 355] width 273 height 24
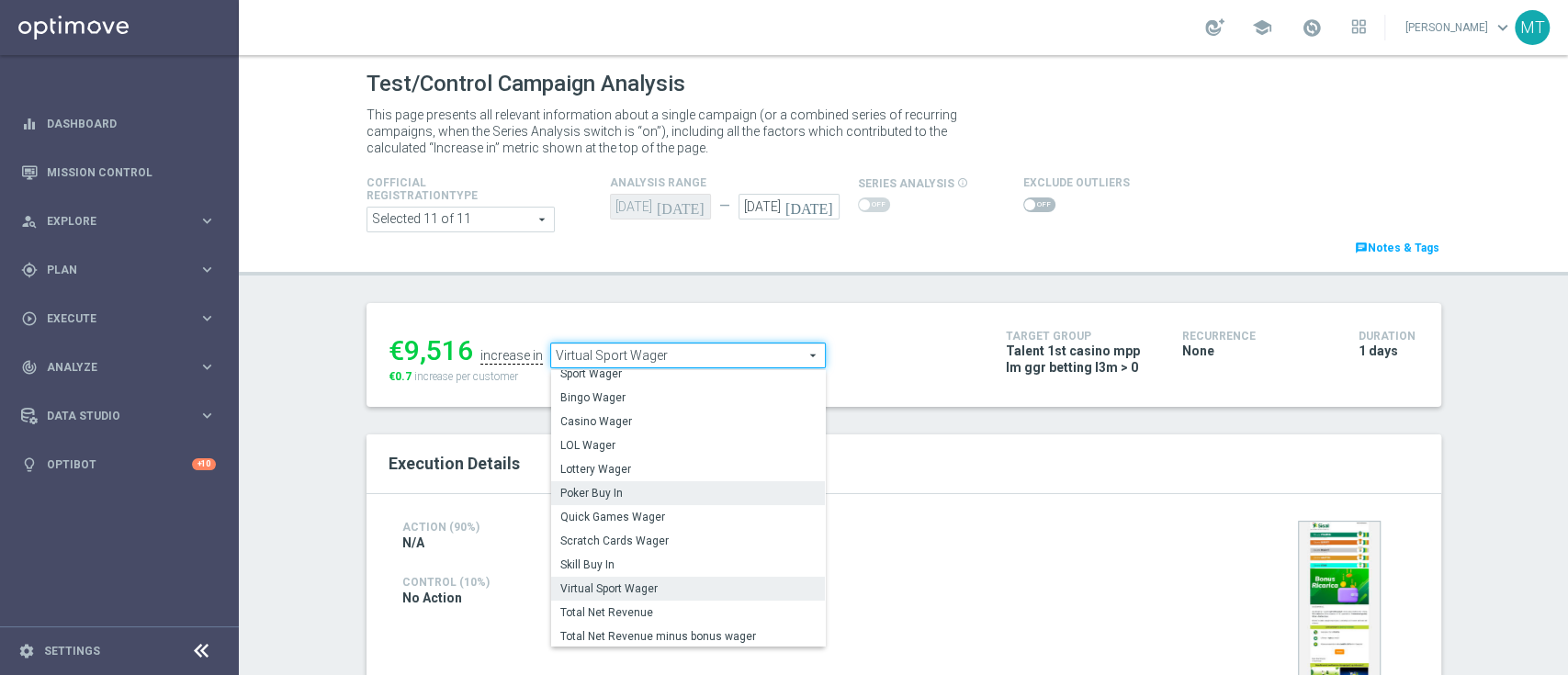
scroll to position [78, 0]
click at [597, 544] on span "Scratch Cards Wager" at bounding box center [688, 540] width 256 height 15
type input "Scratch Cards Wager"
